Goal: Task Accomplishment & Management: Use online tool/utility

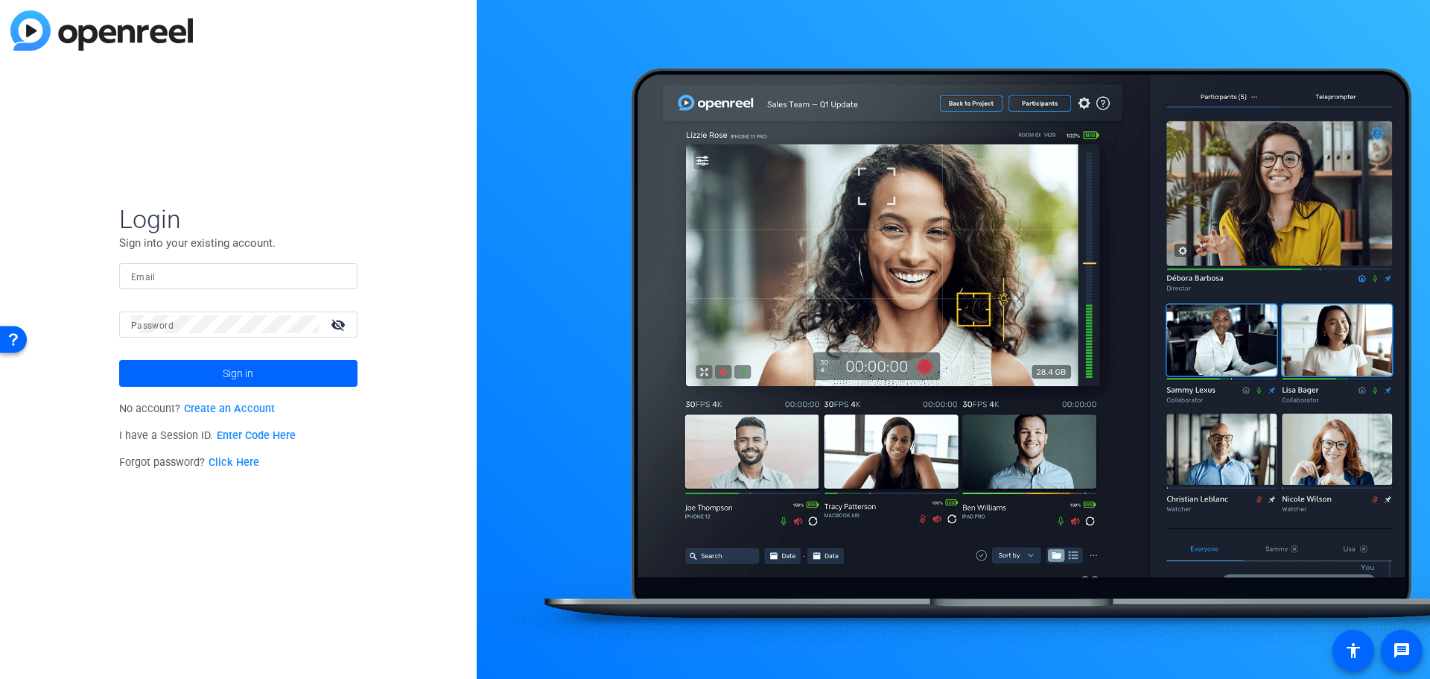
click at [248, 285] on div at bounding box center [238, 276] width 215 height 26
paste input "[EMAIL_ADDRESS][PERSON_NAME][DOMAIN_NAME]"
type input "[EMAIL_ADDRESS][PERSON_NAME][DOMAIN_NAME]"
click at [213, 370] on span at bounding box center [238, 373] width 238 height 36
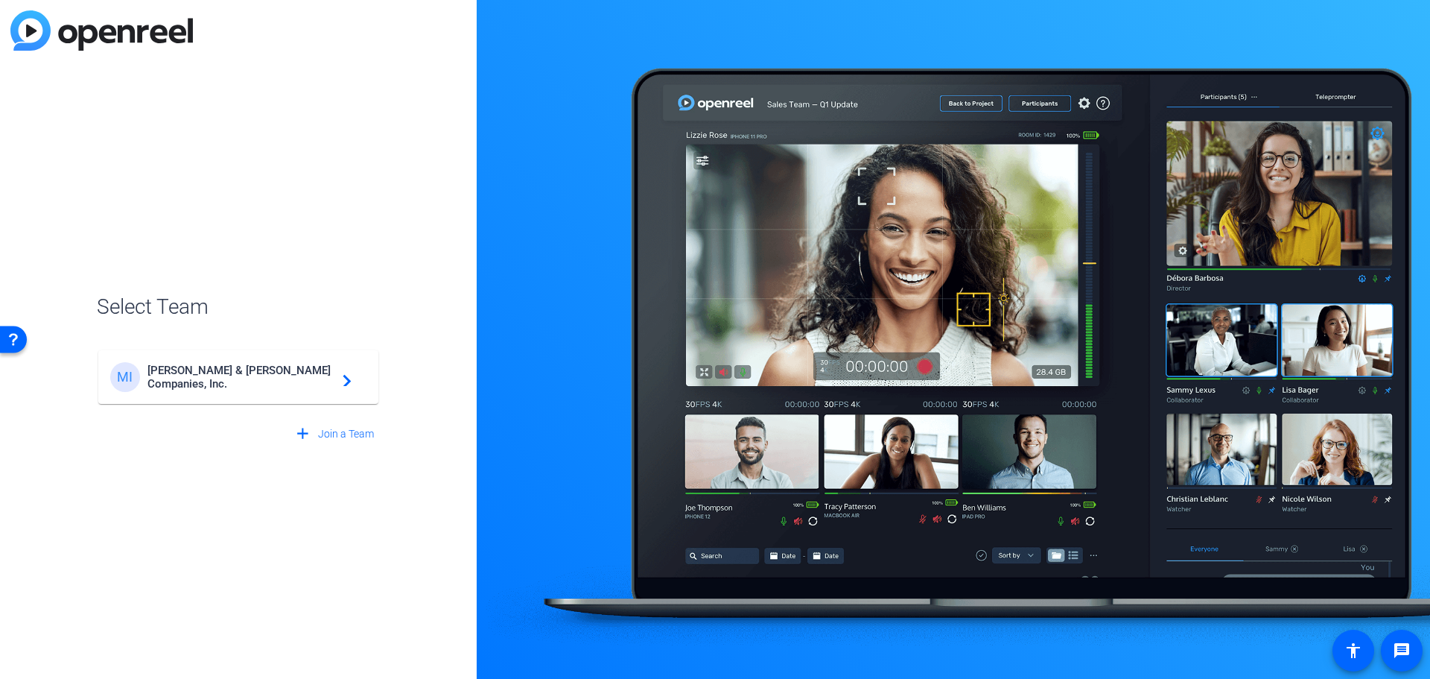
click at [258, 390] on div "MI [PERSON_NAME] & [PERSON_NAME] Companies, Inc. navigate_next" at bounding box center [238, 377] width 256 height 30
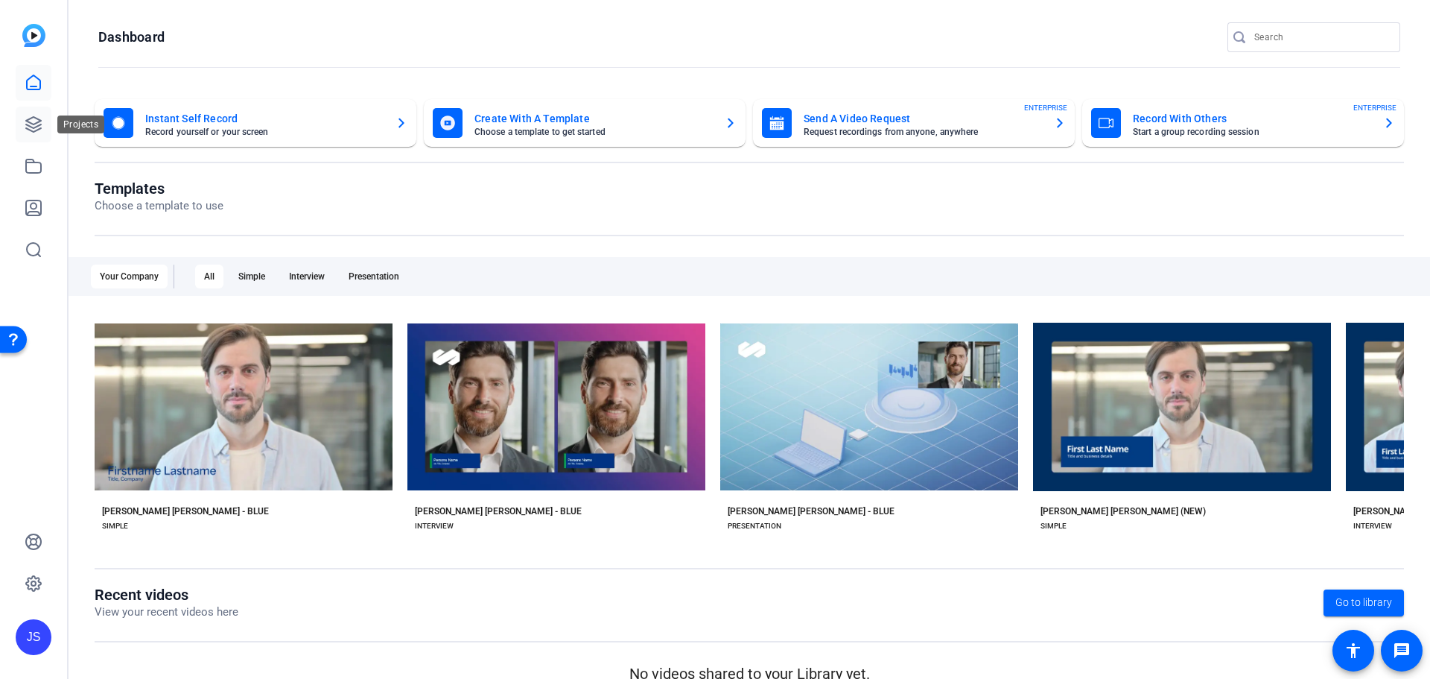
click at [30, 112] on link at bounding box center [34, 125] width 36 height 36
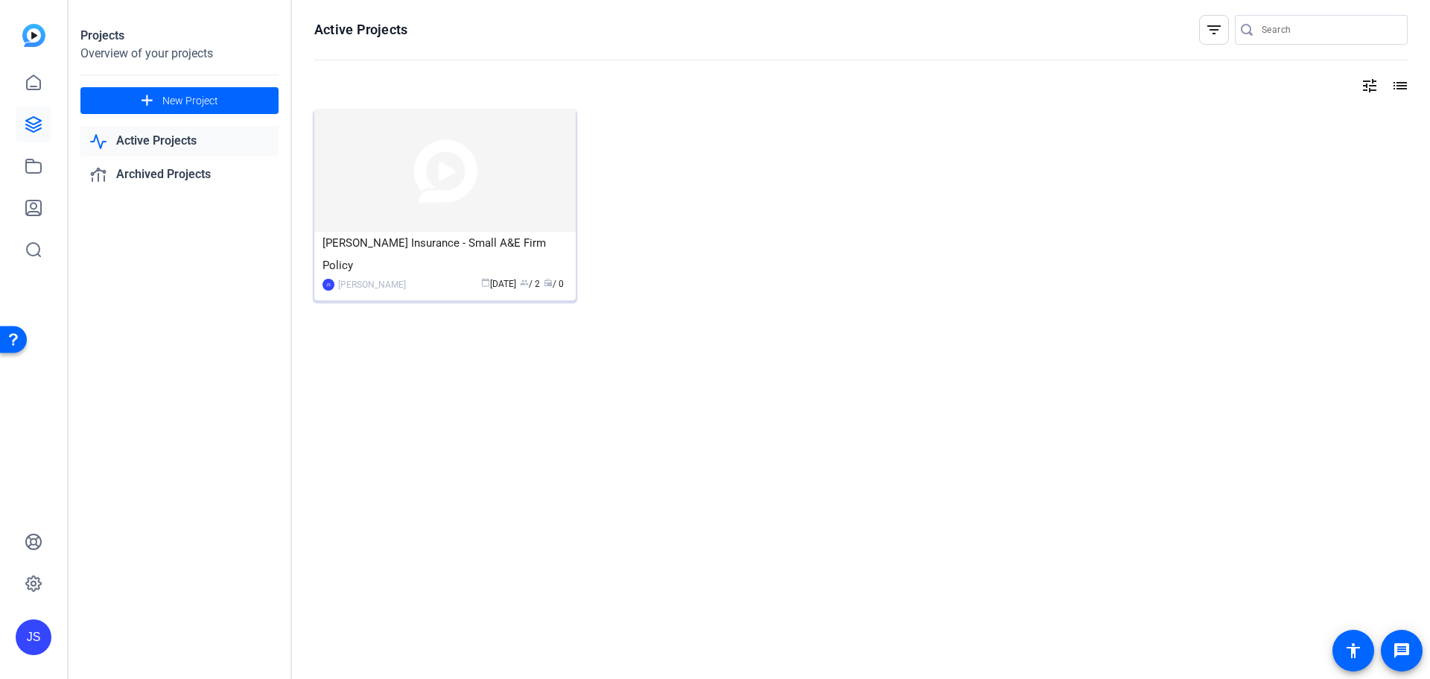
click at [382, 195] on img at bounding box center [444, 170] width 261 height 122
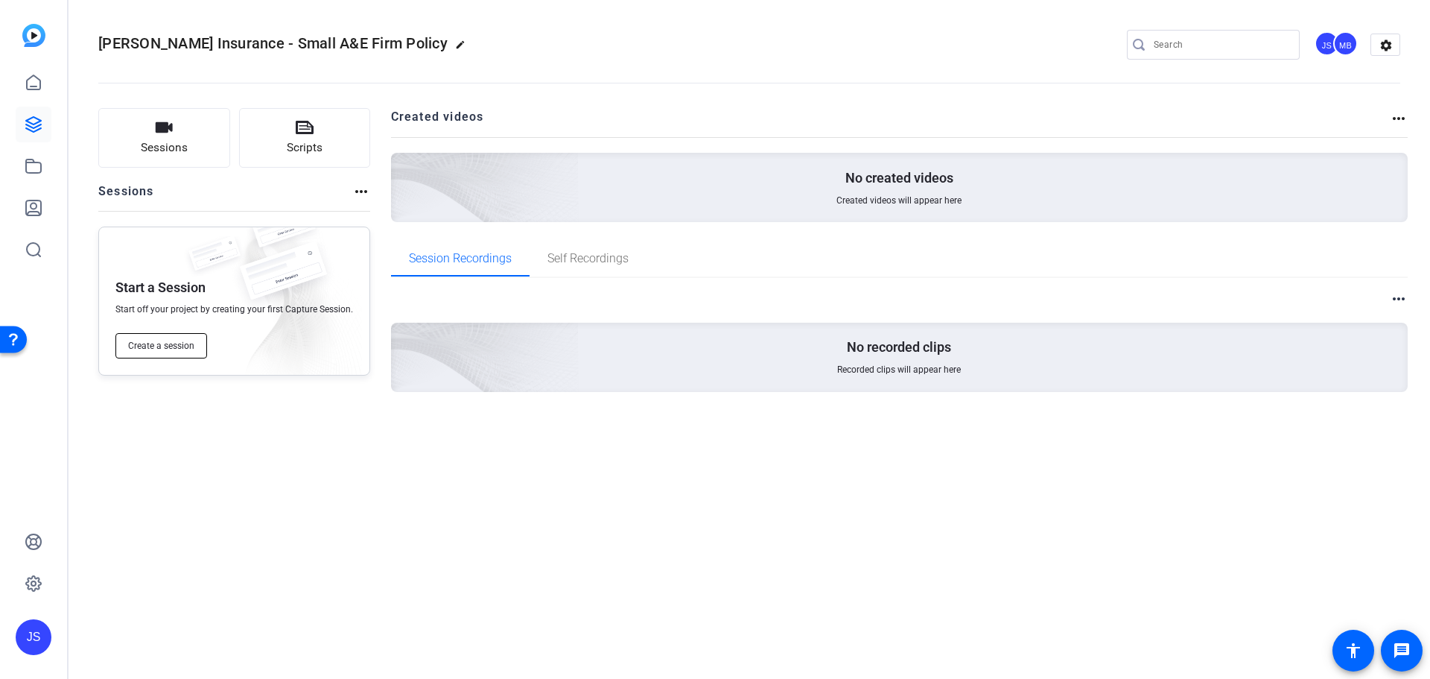
click at [188, 349] on span "Create a session" at bounding box center [161, 346] width 66 height 12
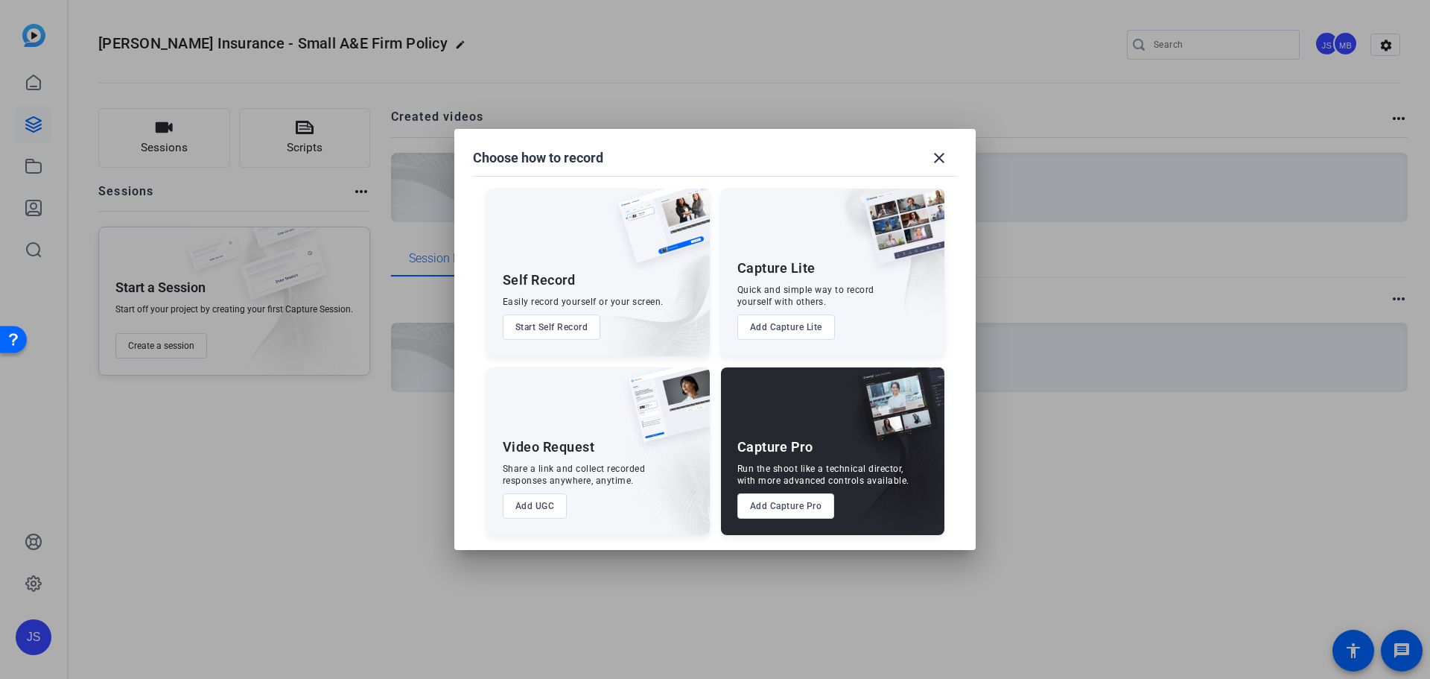
click at [547, 507] on button "Add UGC" at bounding box center [535, 505] width 65 height 25
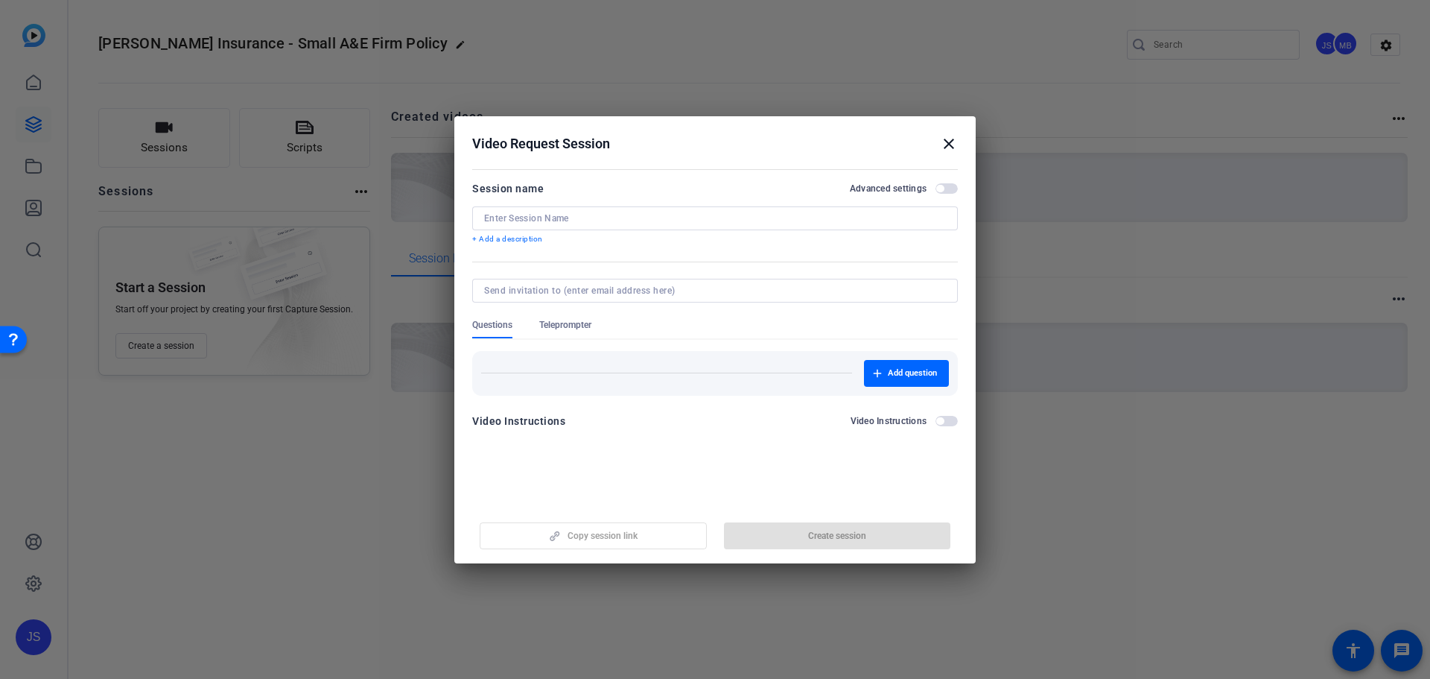
click at [577, 327] on span "Teleprompter" at bounding box center [565, 325] width 52 height 12
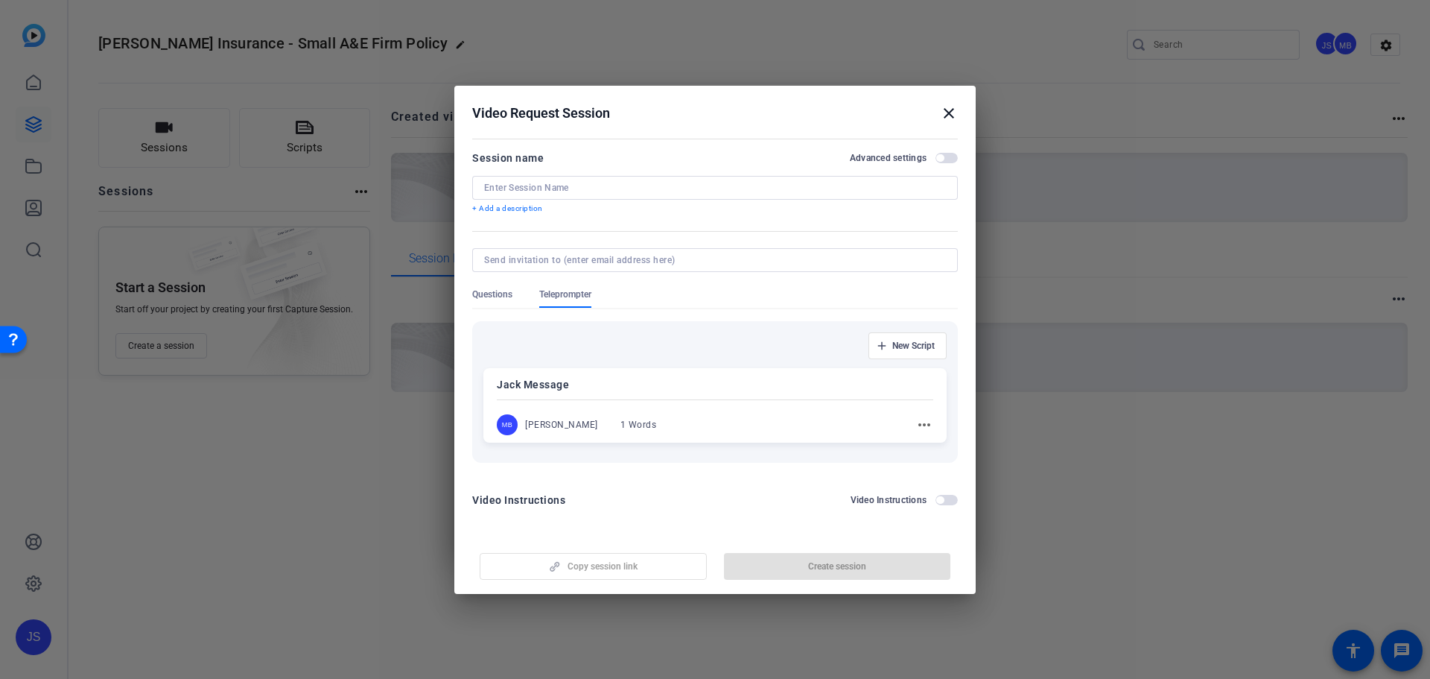
click at [928, 428] on mat-icon "more_horiz" at bounding box center [924, 425] width 18 height 18
click at [874, 419] on div at bounding box center [715, 339] width 1430 height 679
click at [953, 495] on span "button" at bounding box center [947, 500] width 22 height 10
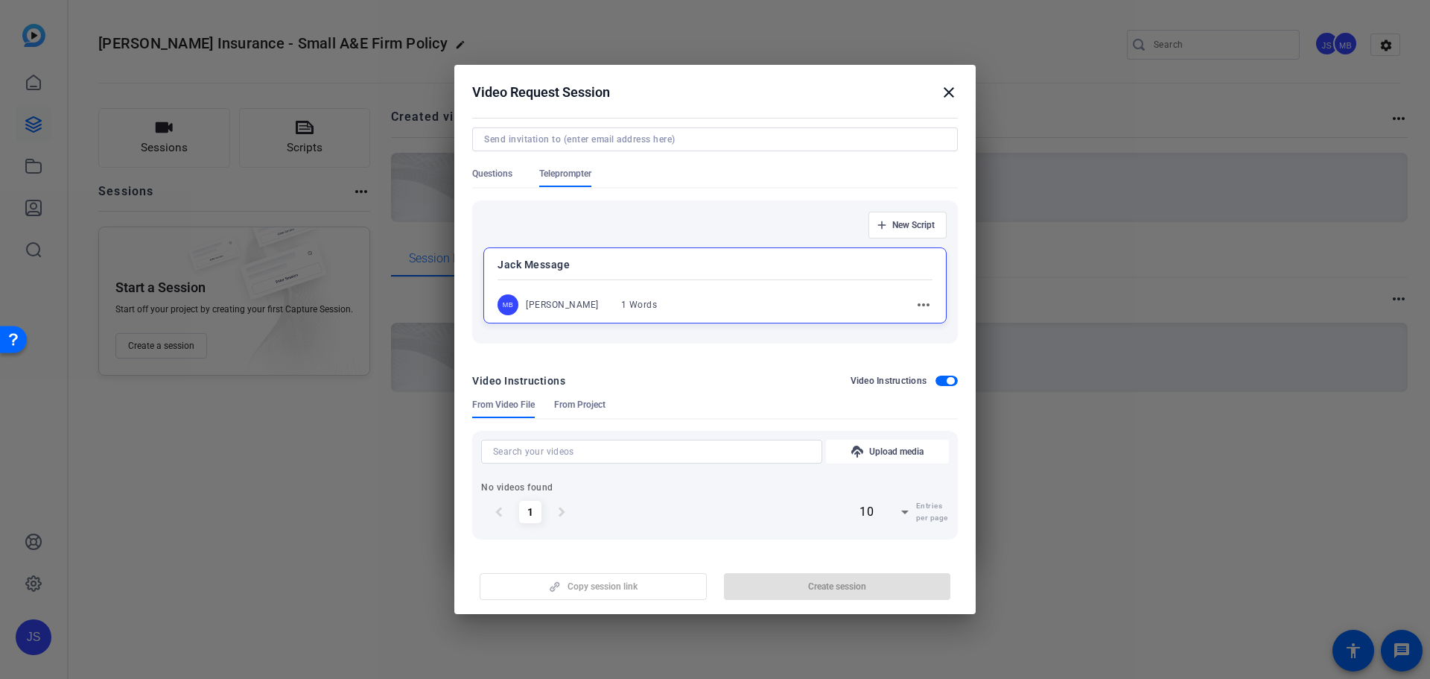
scroll to position [101, 0]
click at [936, 381] on span "button" at bounding box center [947, 379] width 22 height 10
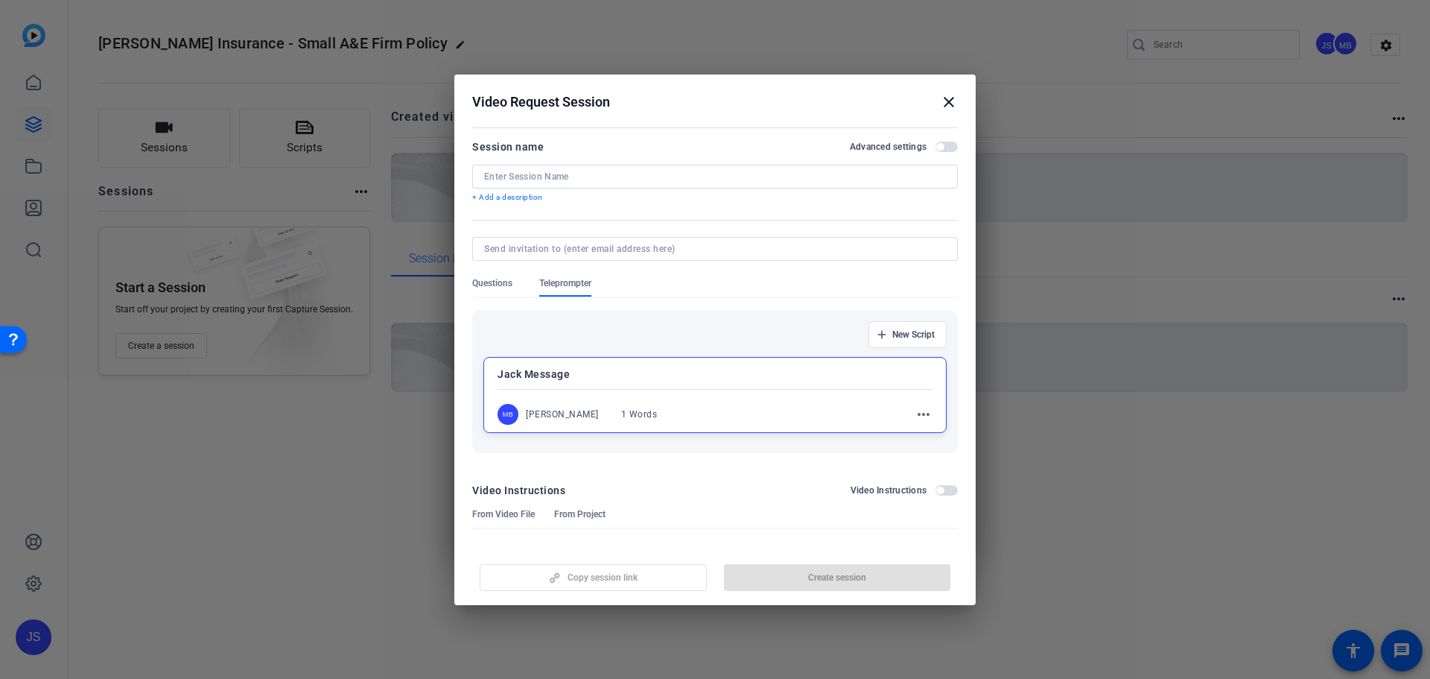
scroll to position [0, 0]
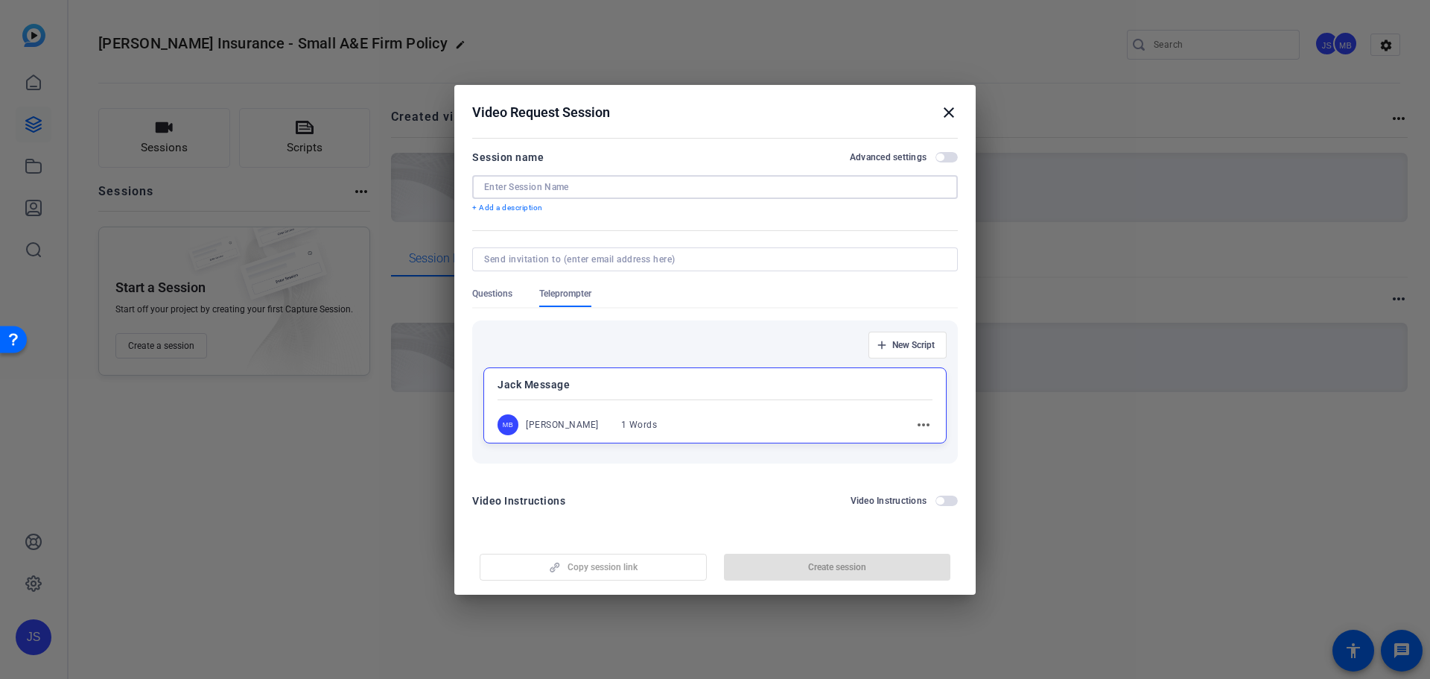
click at [576, 188] on input at bounding box center [715, 187] width 462 height 12
click at [504, 290] on form "Session name Advanced settings + Add a description Questions Teleprompter New S…" at bounding box center [715, 333] width 486 height 370
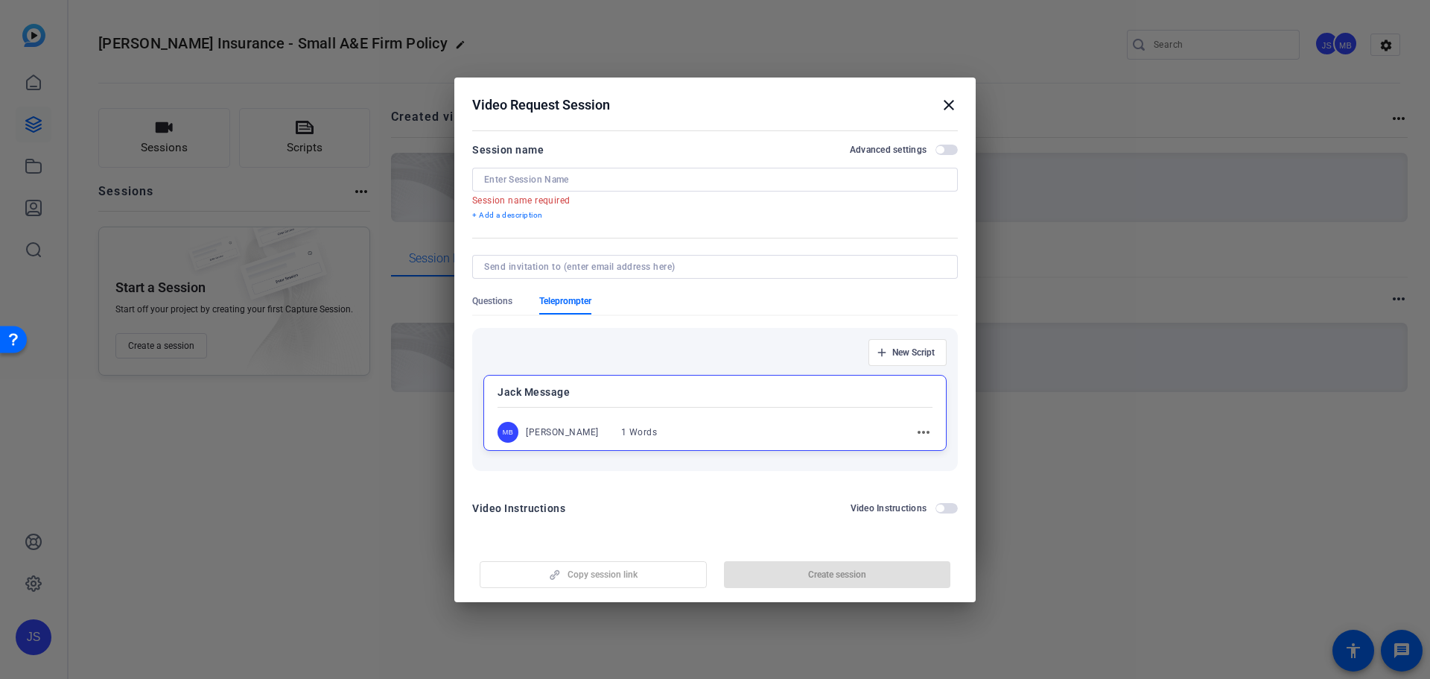
click at [556, 305] on span "Teleprompter" at bounding box center [565, 301] width 52 height 12
click at [940, 98] on mat-icon "close" at bounding box center [949, 105] width 18 height 18
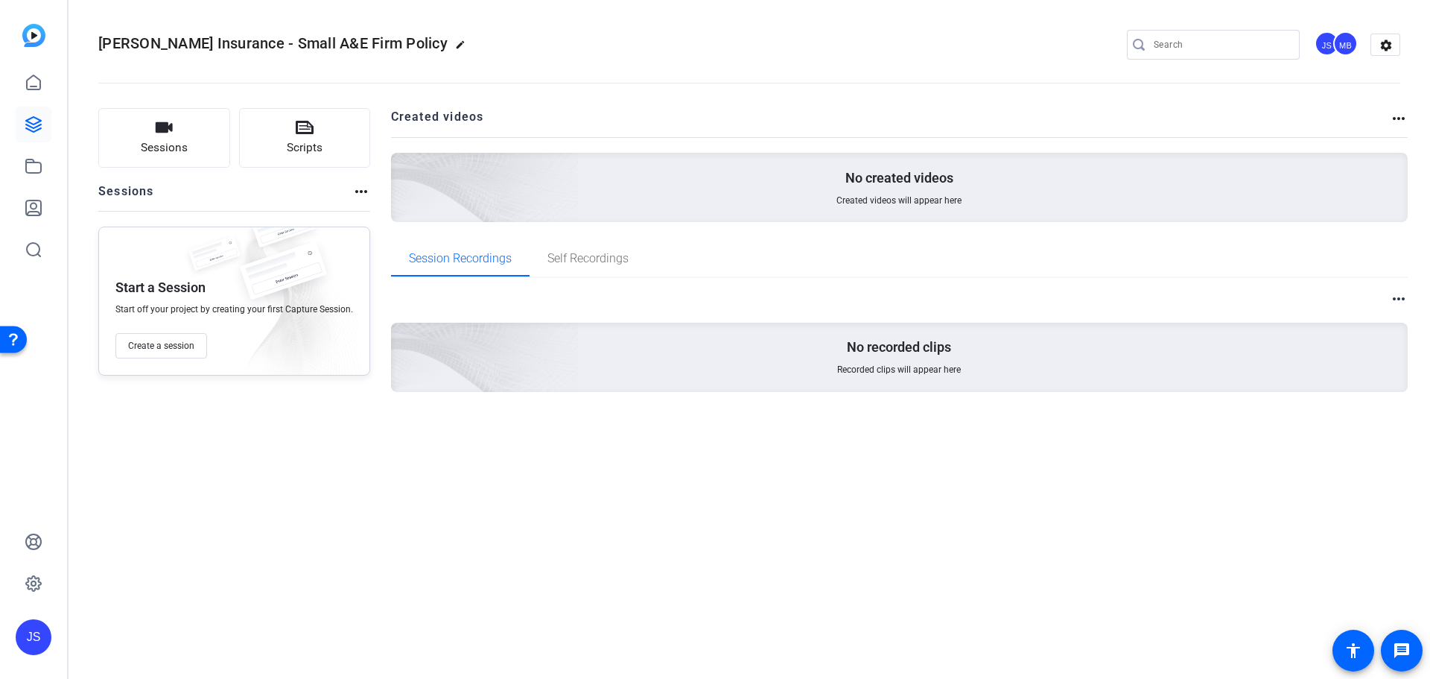
click at [947, 101] on openreel-divider-bar at bounding box center [749, 78] width 1302 height 45
click at [200, 150] on button "Sessions" at bounding box center [164, 138] width 132 height 60
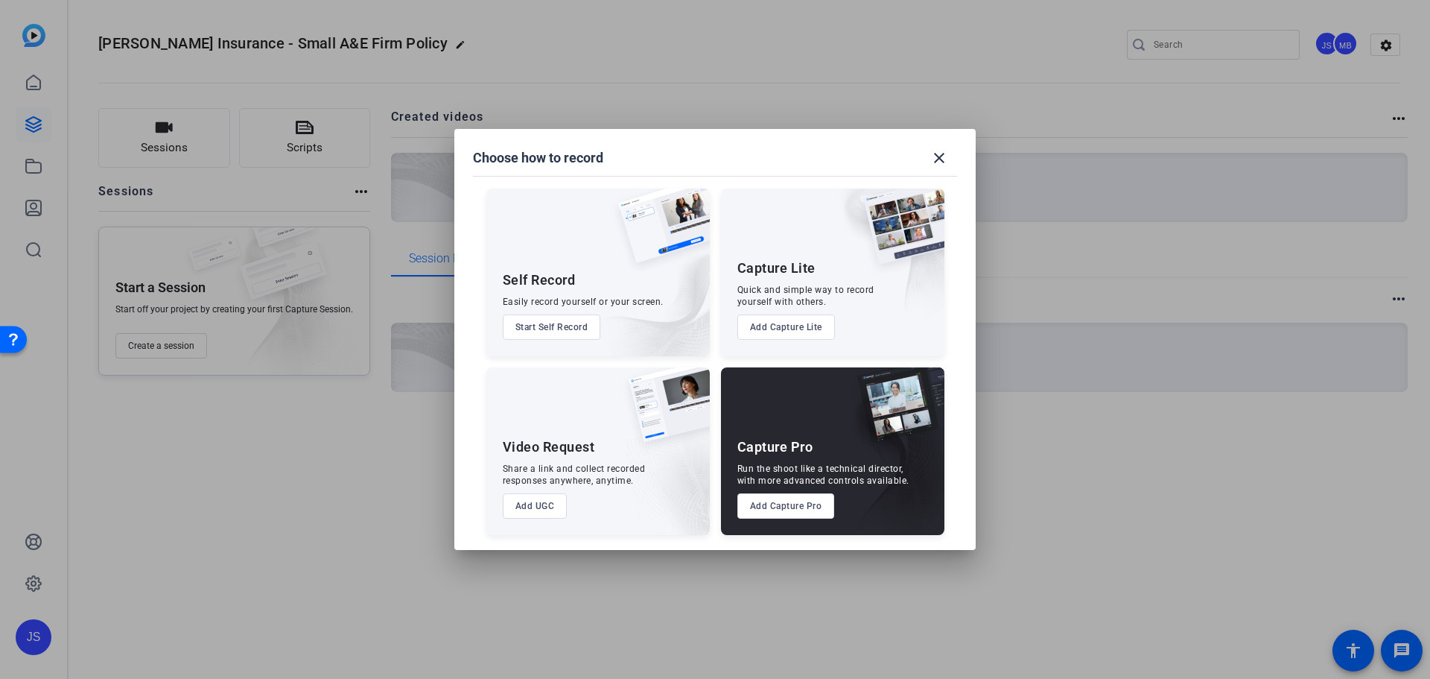
click at [534, 326] on button "Start Self Record" at bounding box center [552, 326] width 98 height 25
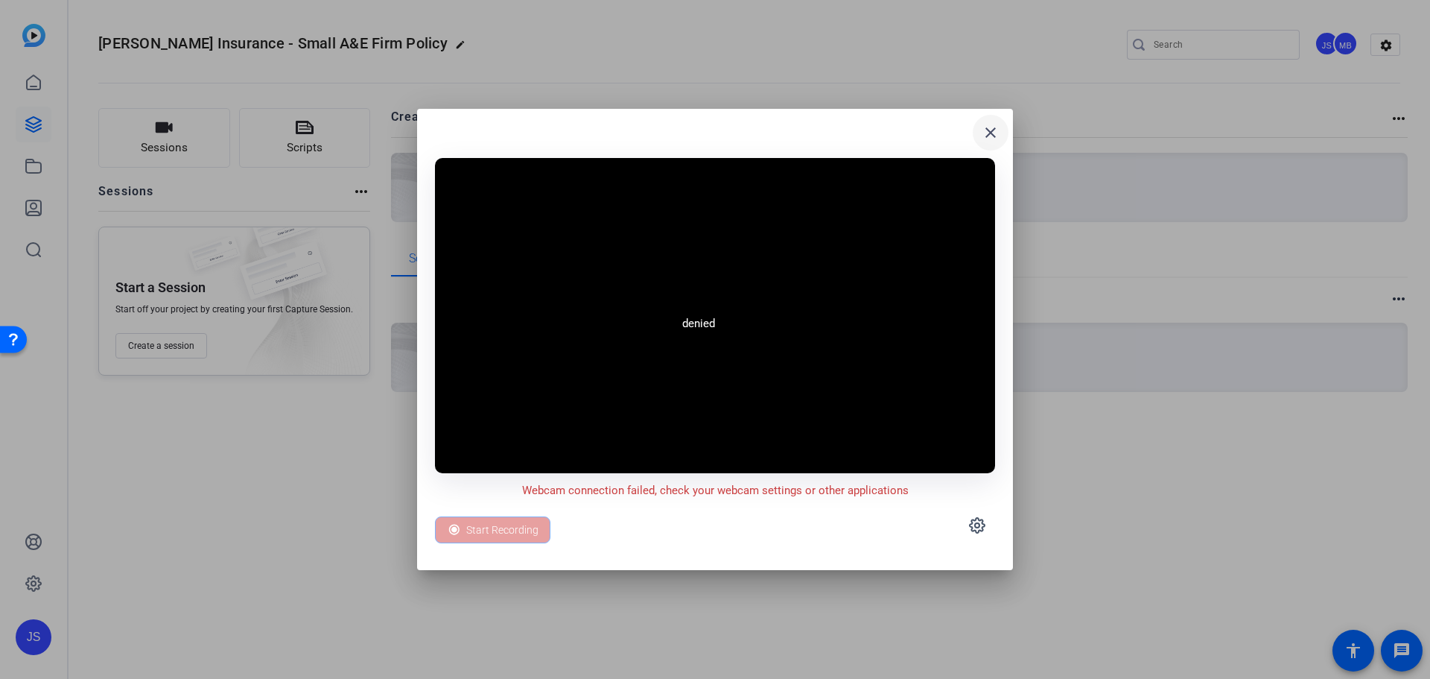
click at [1000, 135] on span at bounding box center [991, 133] width 36 height 36
